Goal: Information Seeking & Learning: Understand process/instructions

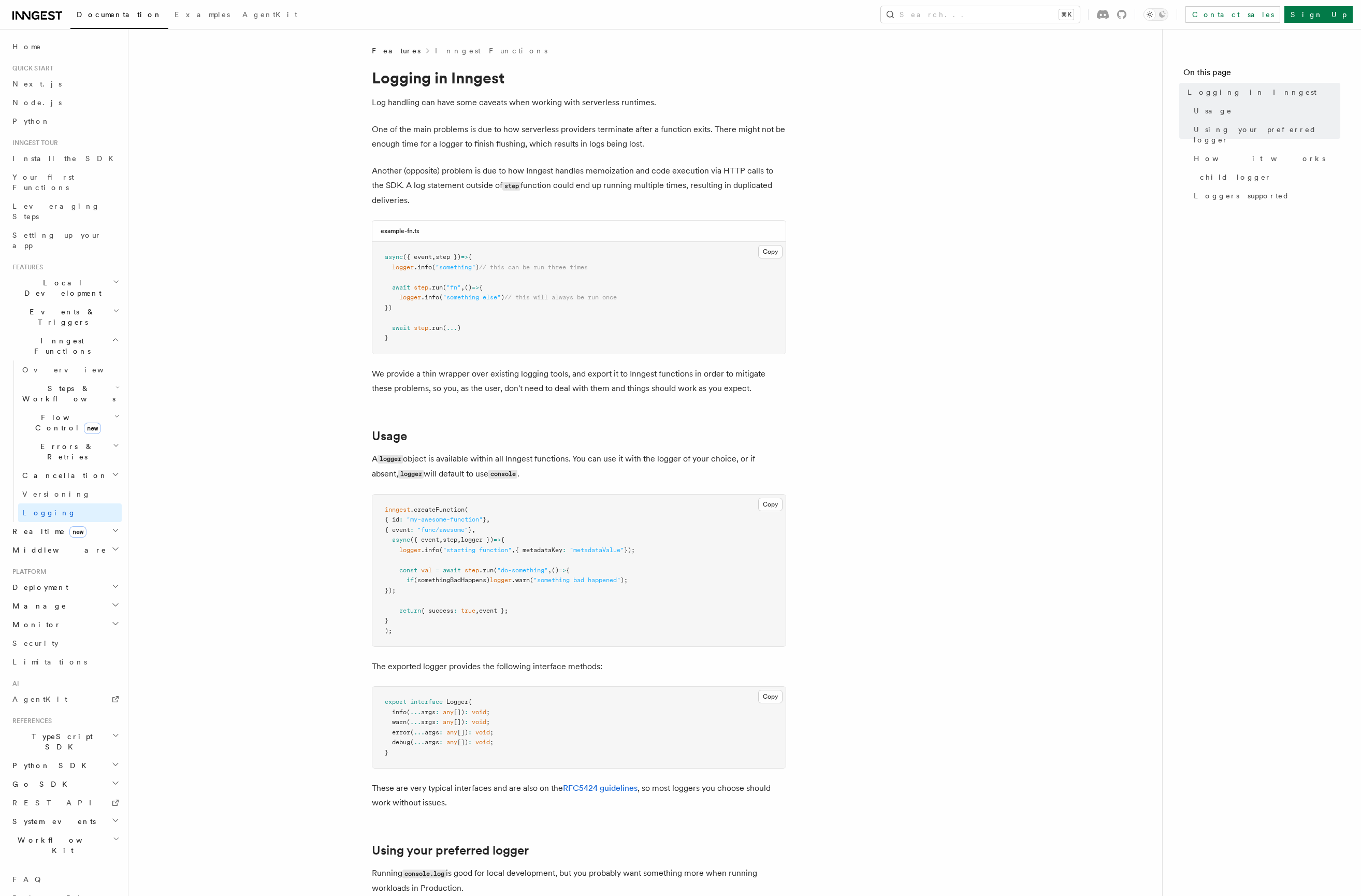
drag, startPoint x: 196, startPoint y: 464, endPoint x: 181, endPoint y: 453, distance: 18.6
click at [99, 437] on h2 "Errors & Retries" at bounding box center [70, 451] width 104 height 29
click at [76, 527] on span "Failure handlers" at bounding box center [57, 536] width 49 height 18
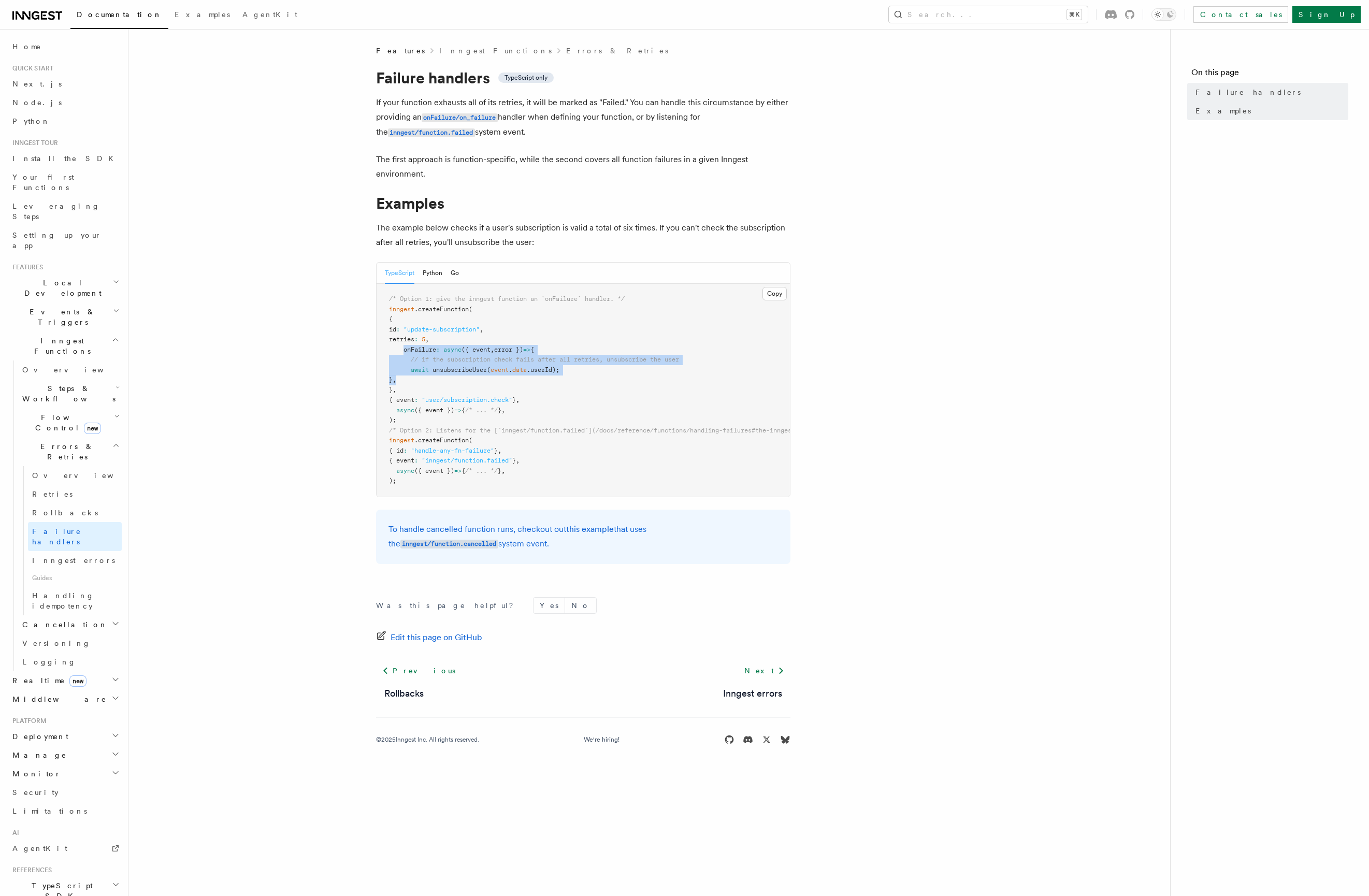
drag, startPoint x: 404, startPoint y: 350, endPoint x: 427, endPoint y: 385, distance: 41.9
click at [427, 384] on pre "/* Option 1: give the inngest function an `onFailure` handler. */ inngest .crea…" at bounding box center [583, 390] width 413 height 213
click at [427, 385] on pre "/* Option 1: give the inngest function an `onFailure` handler. */ inngest .crea…" at bounding box center [583, 390] width 413 height 213
drag, startPoint x: 298, startPoint y: 340, endPoint x: 185, endPoint y: 275, distance: 130.4
click at [297, 340] on article "Features Inngest Functions Errors & Retries Failure handlers TypeScript only If…" at bounding box center [649, 408] width 1009 height 724
